Goal: Information Seeking & Learning: Learn about a topic

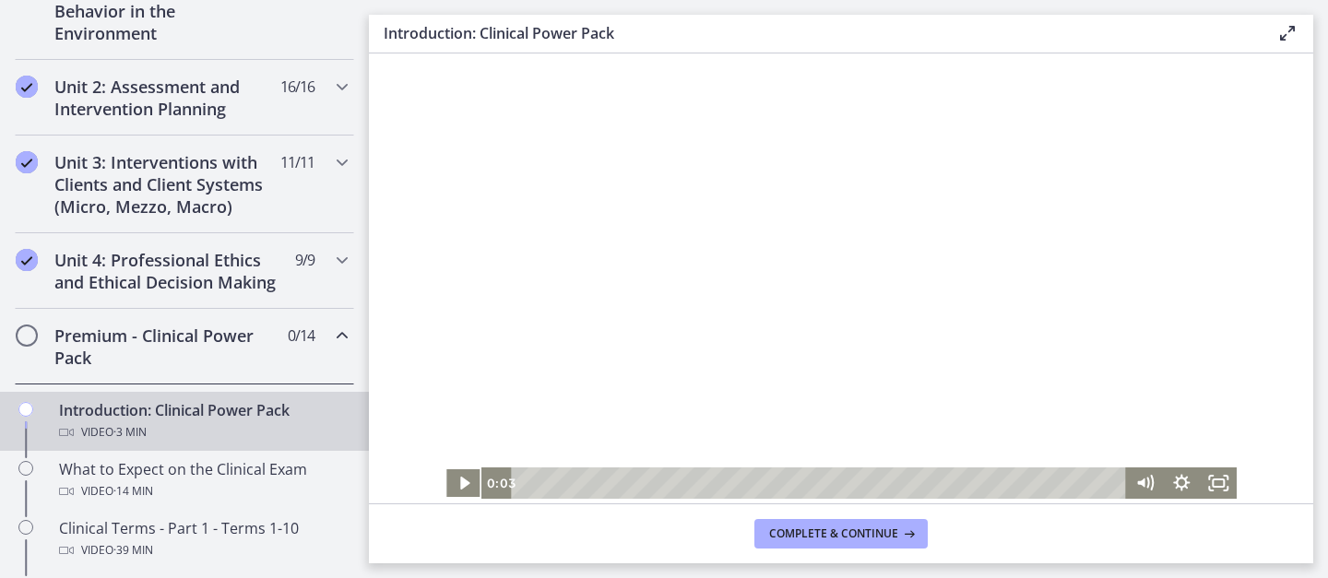
scroll to position [610, 0]
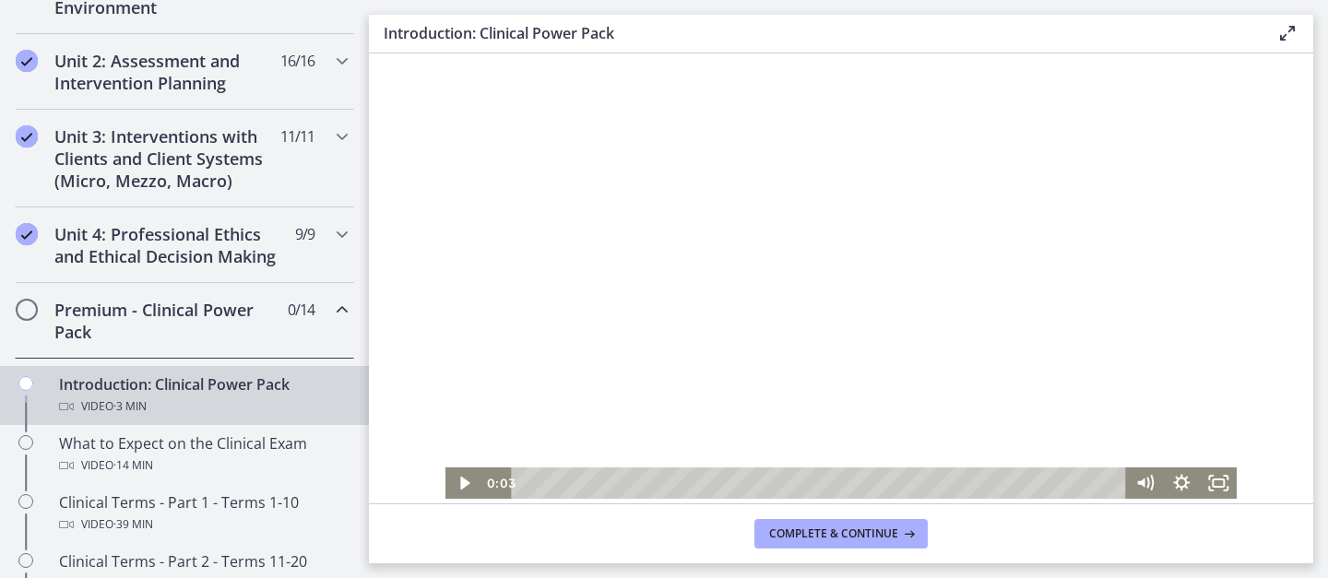
click at [645, 204] on div at bounding box center [841, 275] width 792 height 445
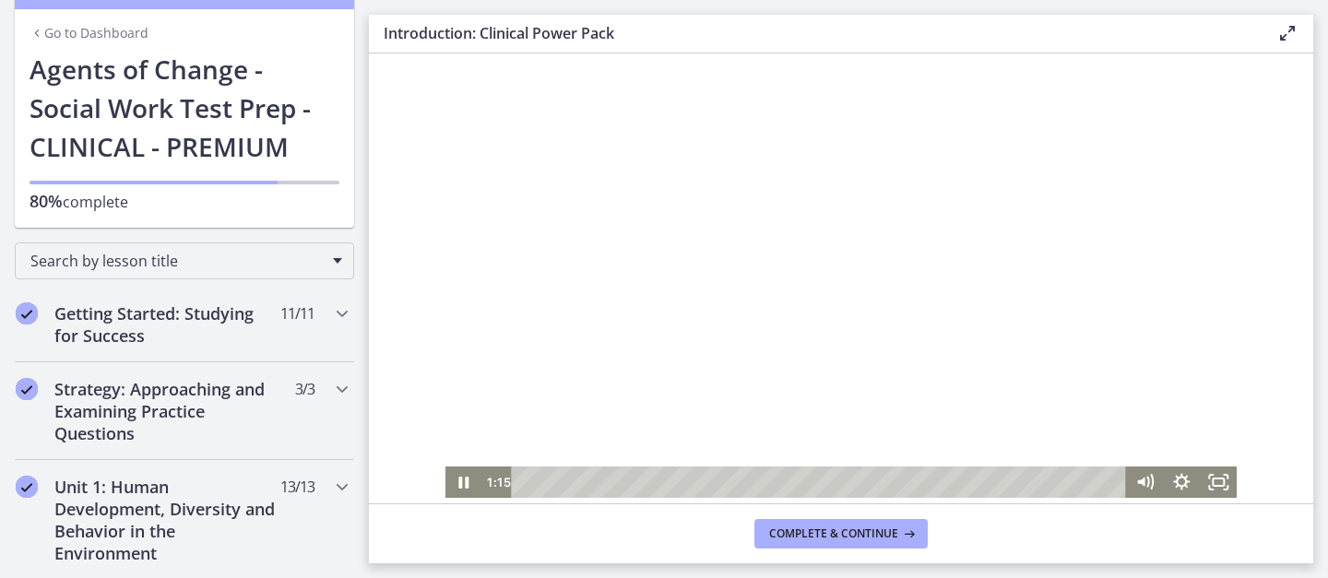
scroll to position [0, 0]
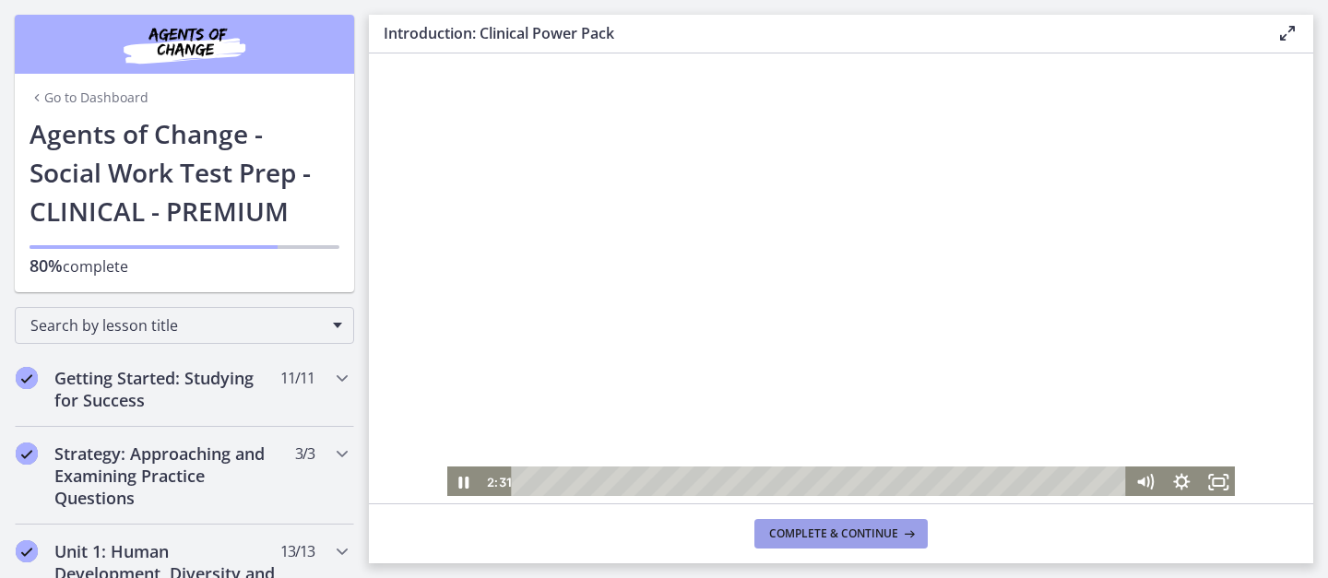
click at [799, 530] on span "Complete & continue" at bounding box center [833, 534] width 129 height 15
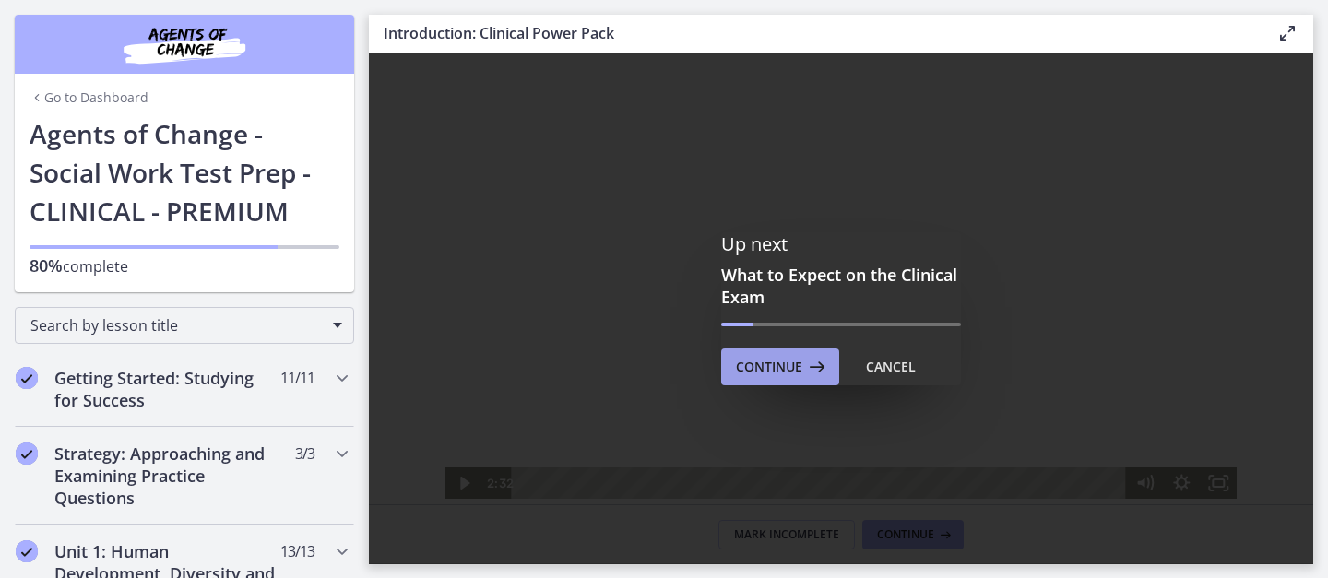
click at [786, 367] on span "Continue" at bounding box center [769, 367] width 66 height 22
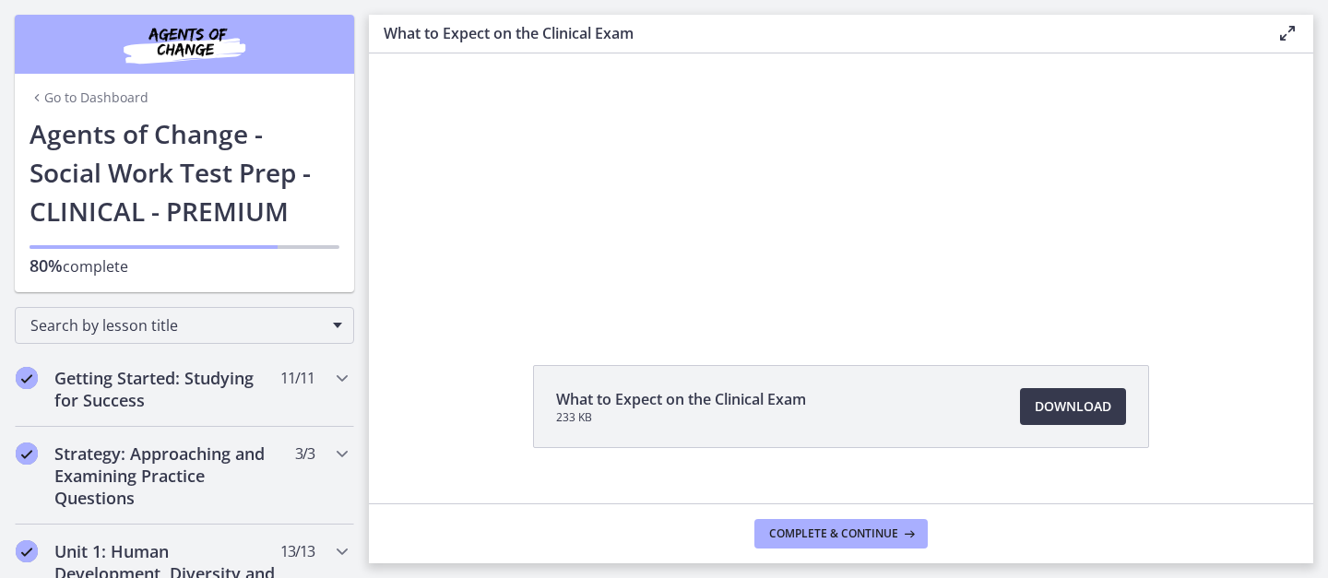
scroll to position [95, 0]
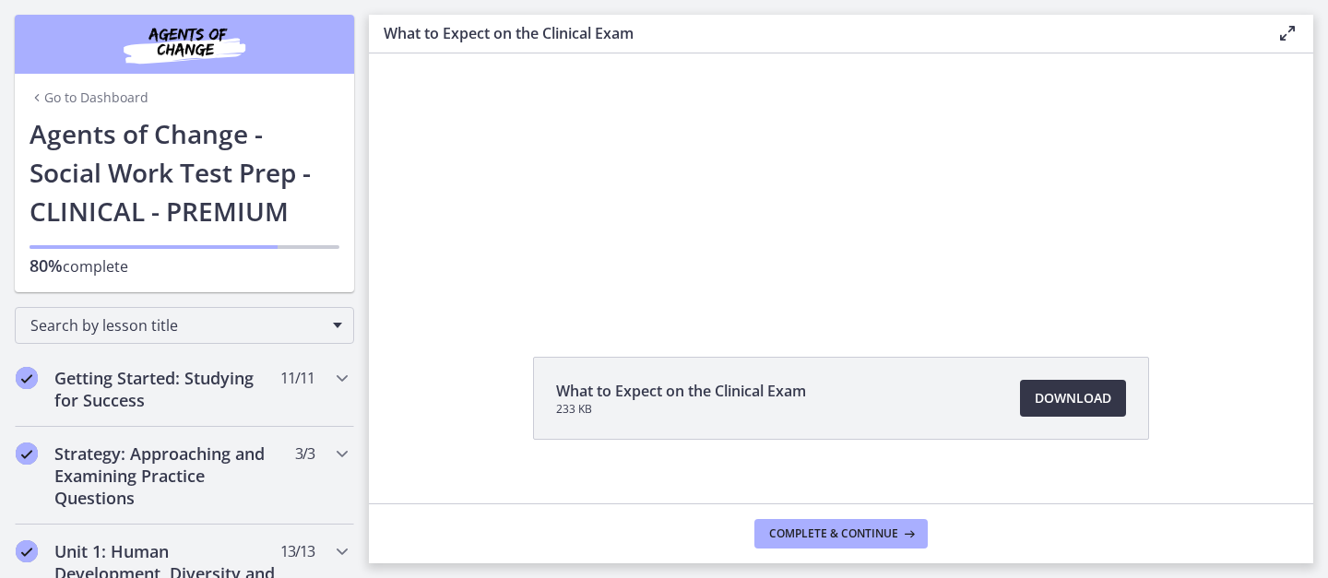
click at [1057, 398] on span "Download Opens in a new window" at bounding box center [1073, 398] width 77 height 22
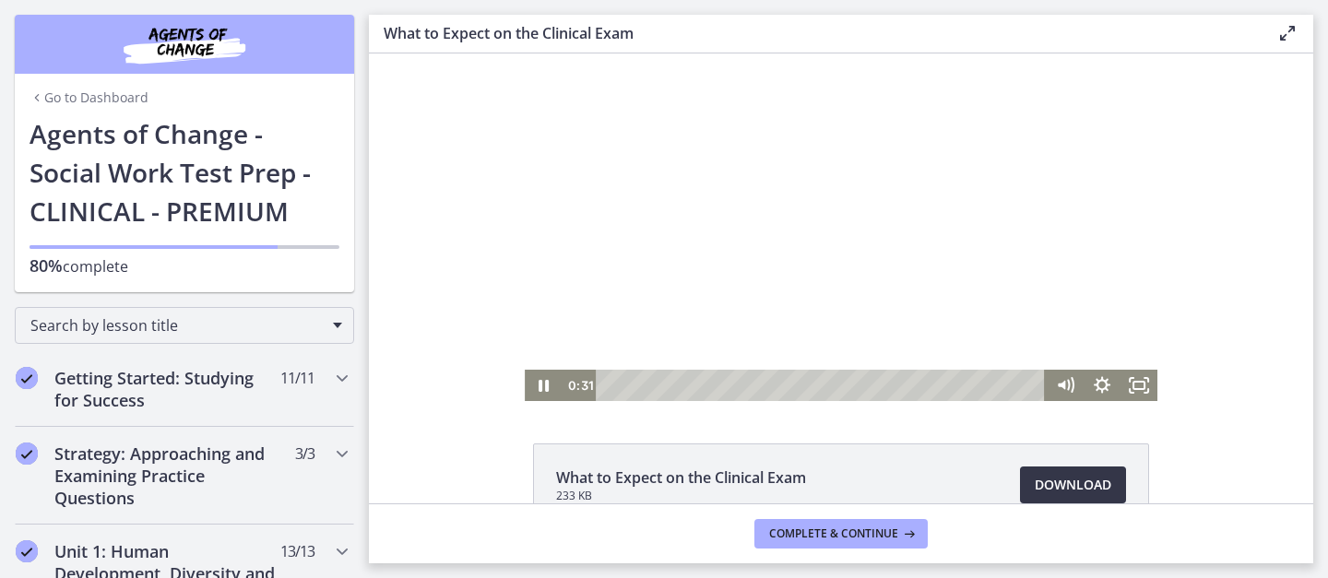
scroll to position [0, 0]
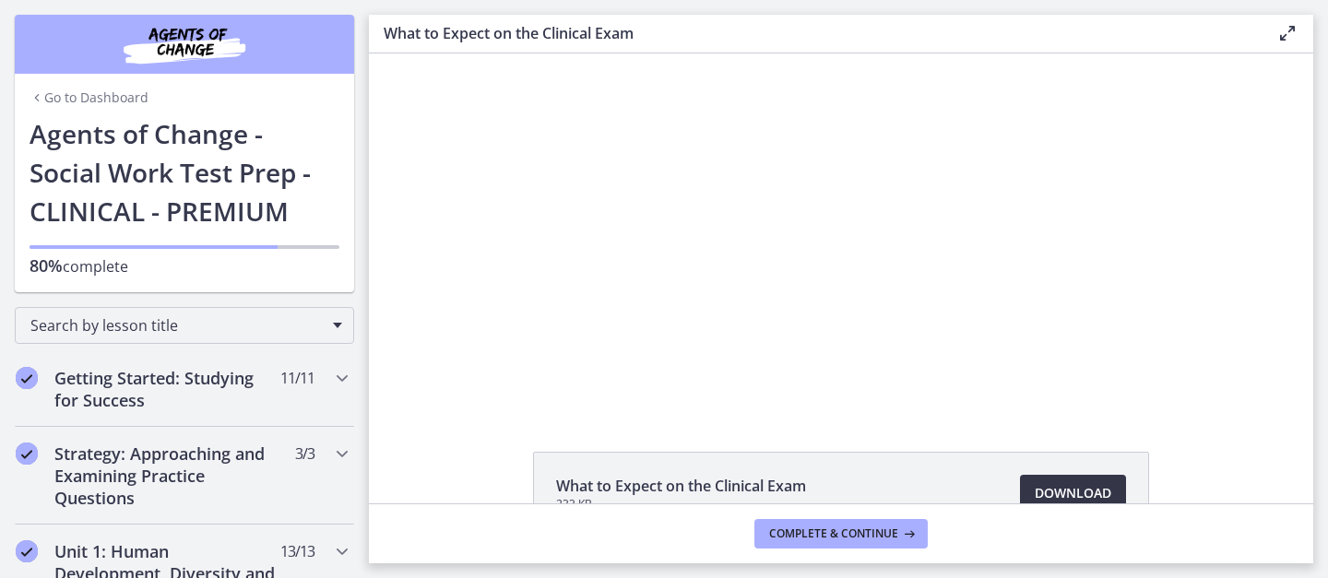
click at [1074, 487] on span "Download Opens in a new window" at bounding box center [1073, 493] width 77 height 22
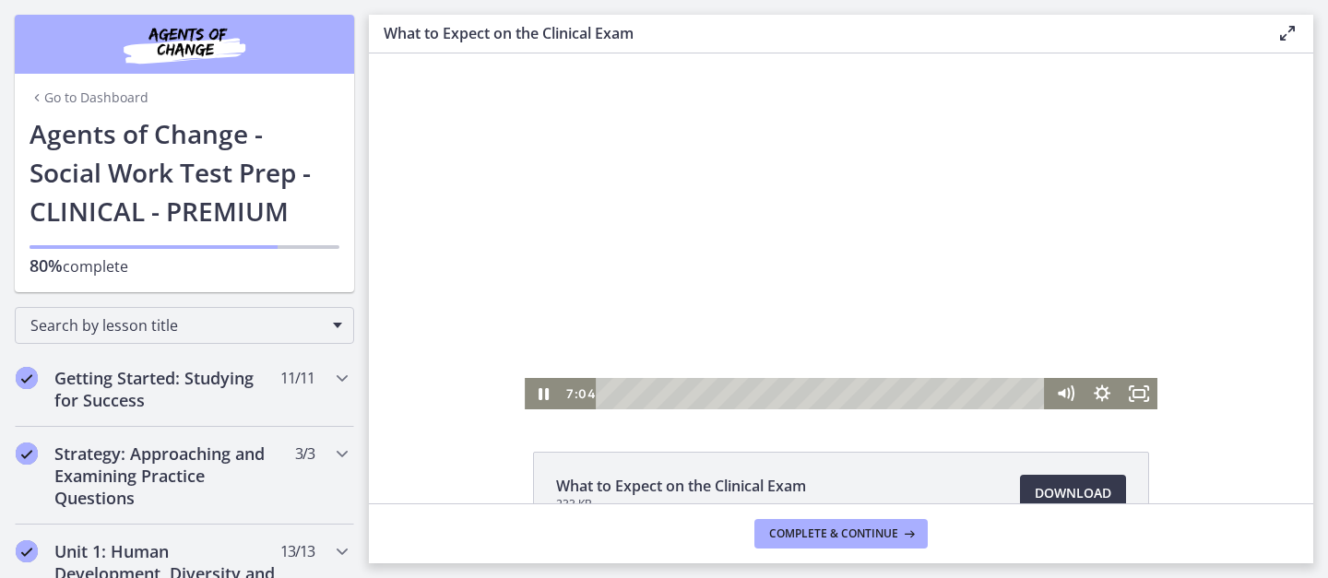
click at [728, 196] on div at bounding box center [841, 231] width 633 height 356
click at [1060, 486] on span "Download Opens in a new window" at bounding box center [1073, 493] width 77 height 22
click at [689, 206] on div at bounding box center [841, 231] width 633 height 356
click at [1036, 489] on span "Download Opens in a new window" at bounding box center [1073, 493] width 77 height 22
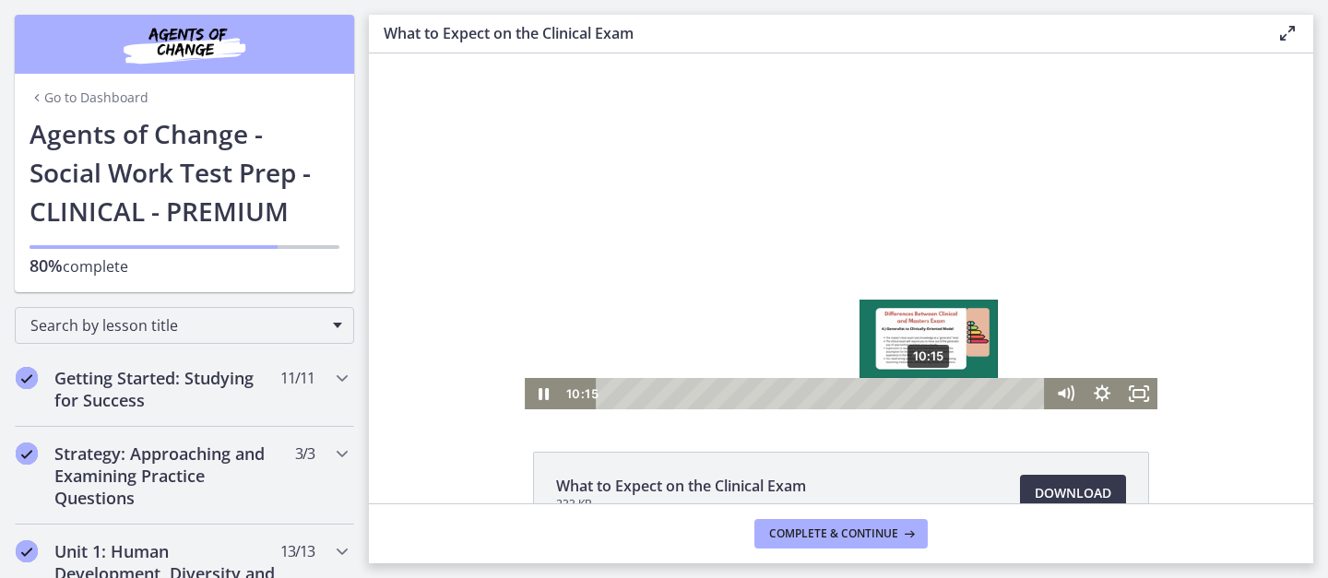
click at [930, 392] on div "10:15" at bounding box center [824, 393] width 428 height 31
click at [945, 393] on div "10:43" at bounding box center [824, 393] width 428 height 31
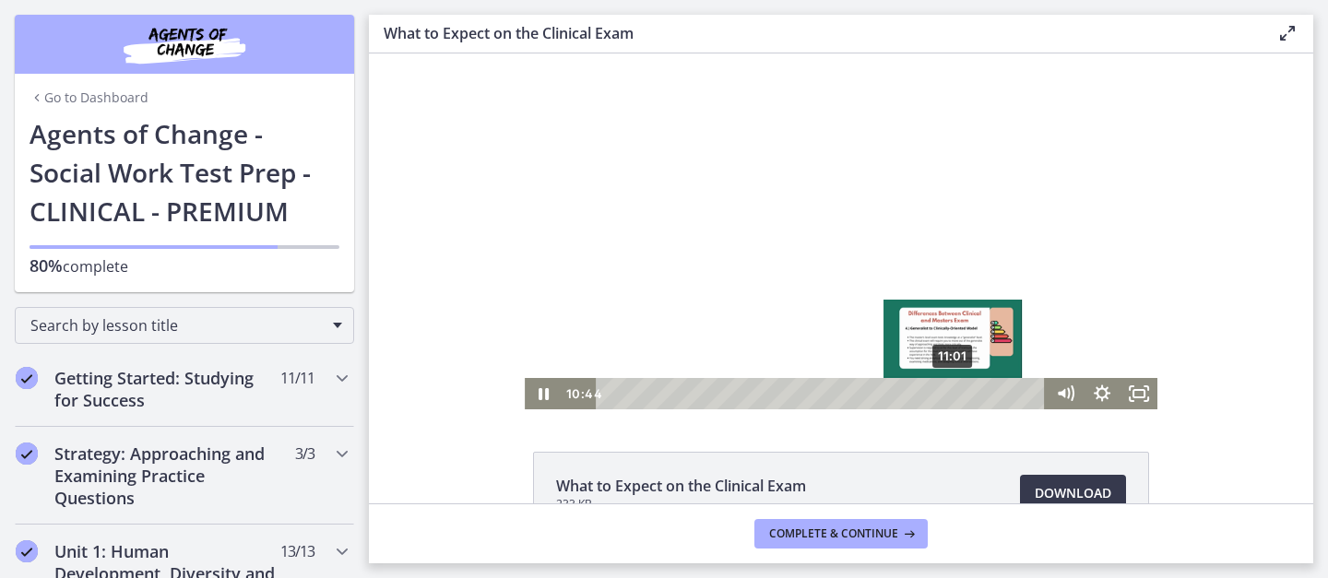
click at [955, 393] on div "11:01" at bounding box center [824, 393] width 428 height 31
click at [965, 396] on div "11:21" at bounding box center [824, 393] width 428 height 31
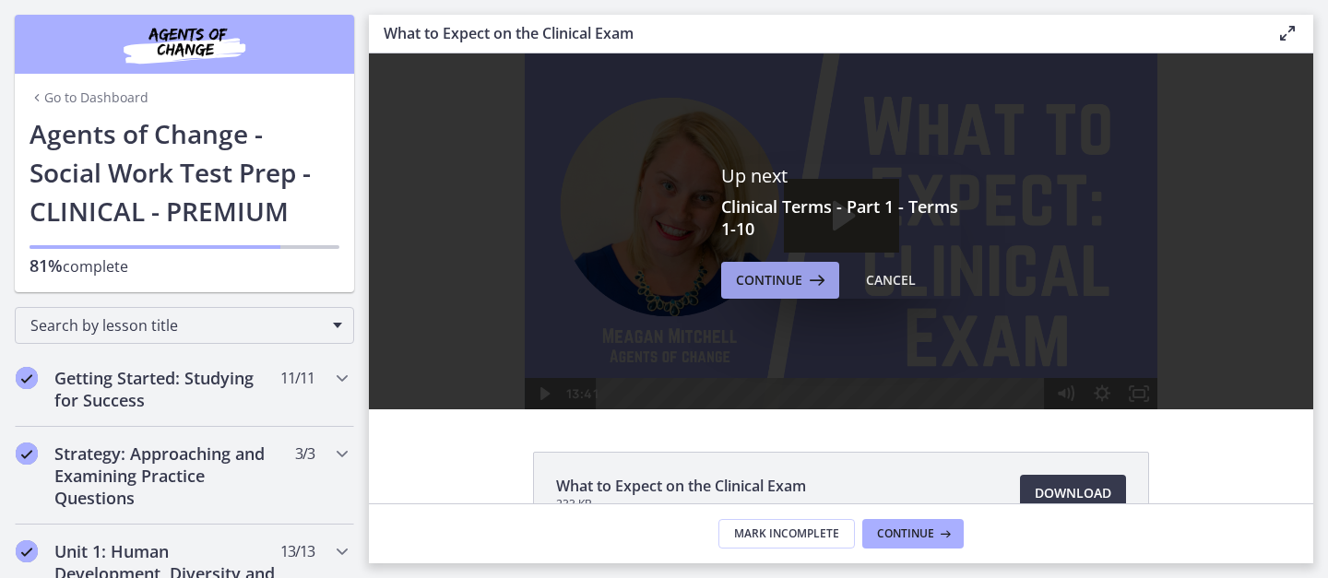
click at [789, 284] on span "Continue" at bounding box center [769, 280] width 66 height 22
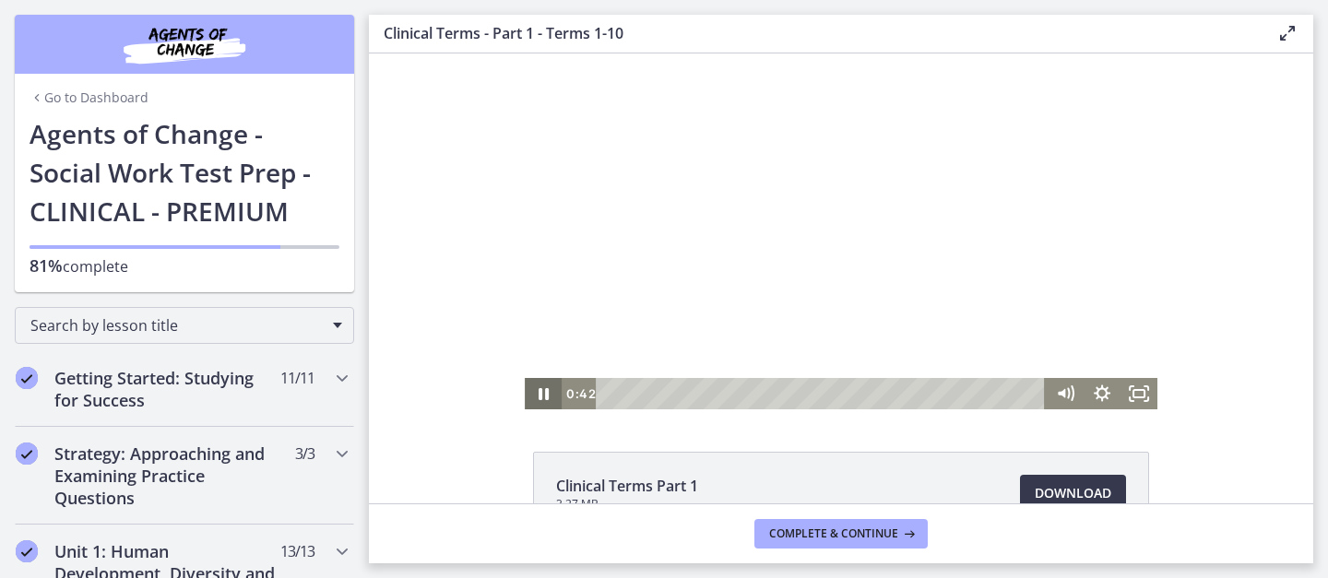
click at [539, 394] on icon "Pause" at bounding box center [544, 394] width 10 height 12
